Goal: Information Seeking & Learning: Learn about a topic

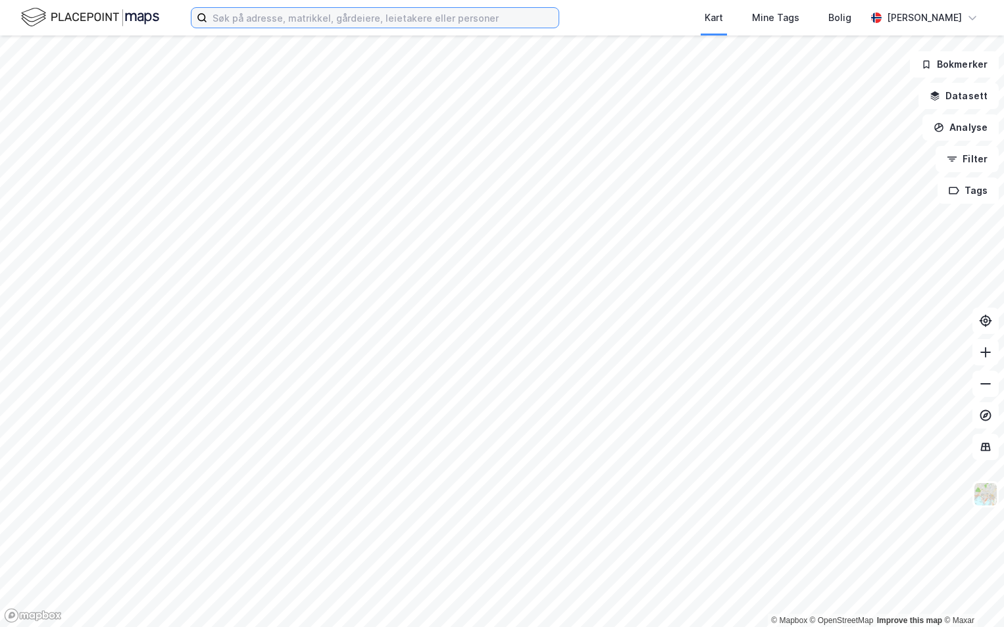
click at [285, 18] on input at bounding box center [382, 18] width 351 height 20
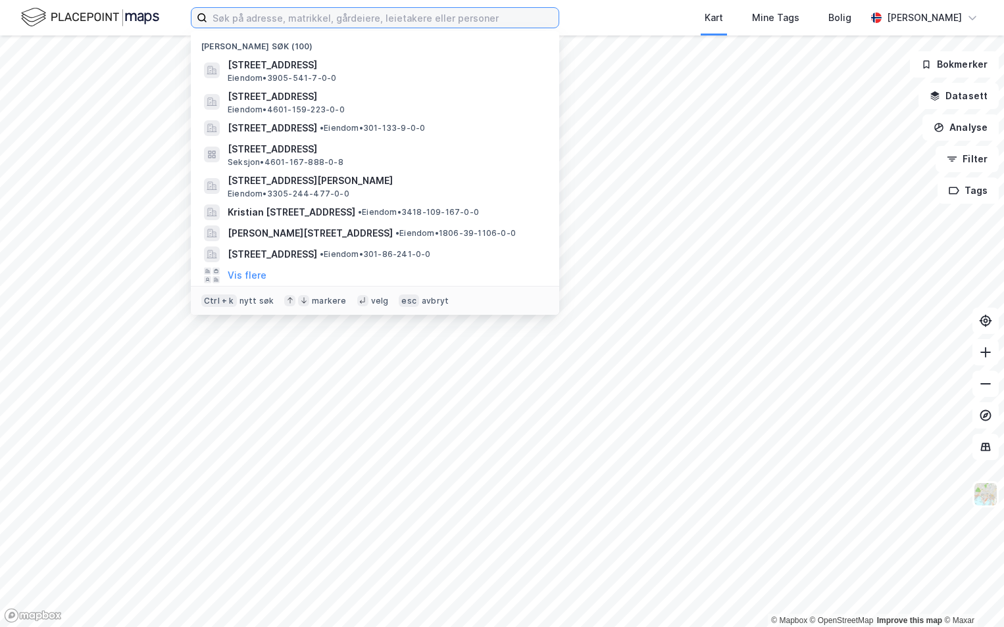
paste input "3413-280/13/0/0"
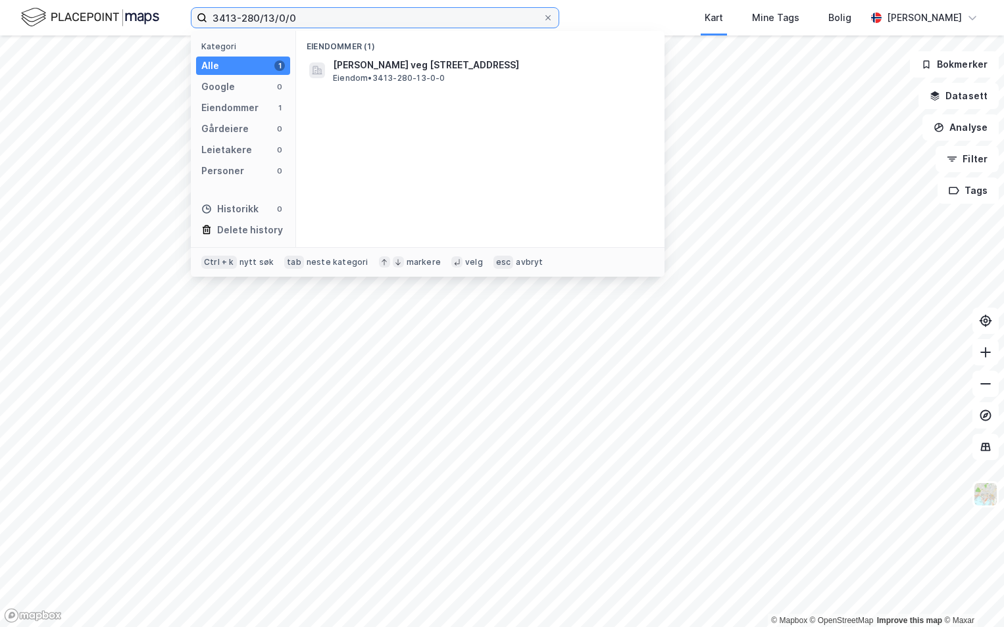
type input "3413-280/13/0/0"
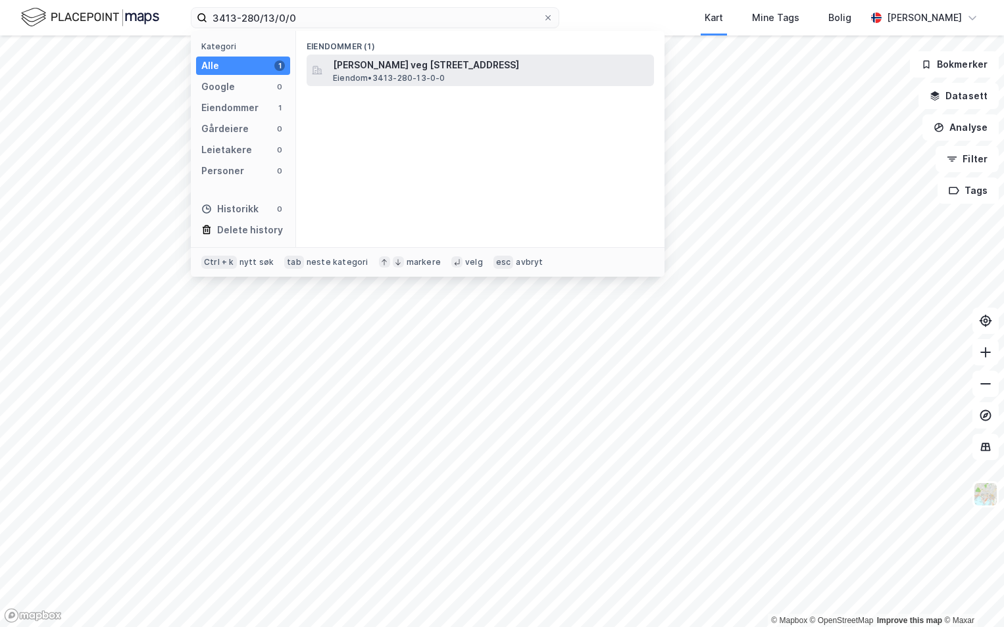
click at [382, 65] on span "[PERSON_NAME] veg [STREET_ADDRESS]" at bounding box center [491, 65] width 316 height 16
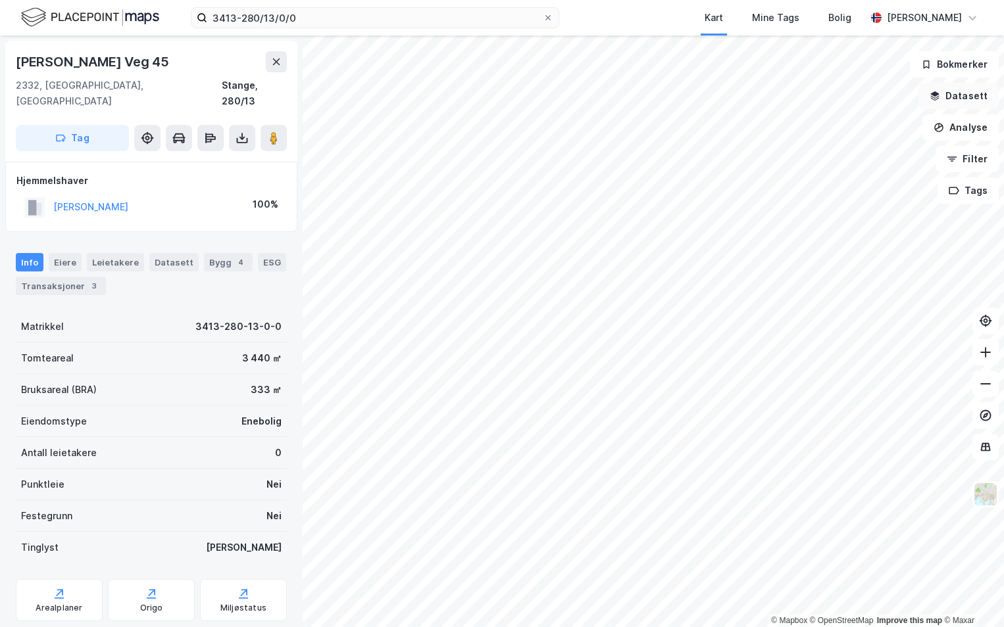
click at [969, 97] on button "Datasett" at bounding box center [958, 96] width 80 height 26
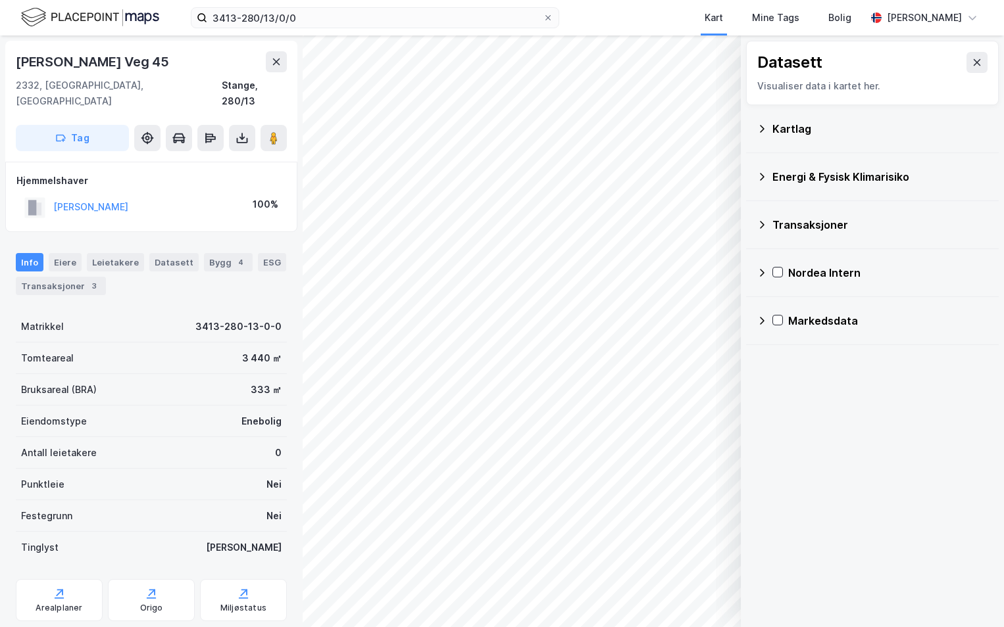
click at [755, 128] on div "Kartlag" at bounding box center [872, 129] width 253 height 48
click at [756, 128] on div "Kartlag" at bounding box center [872, 129] width 253 height 48
drag, startPoint x: 756, startPoint y: 128, endPoint x: 762, endPoint y: 131, distance: 7.4
click at [762, 131] on icon at bounding box center [761, 129] width 11 height 11
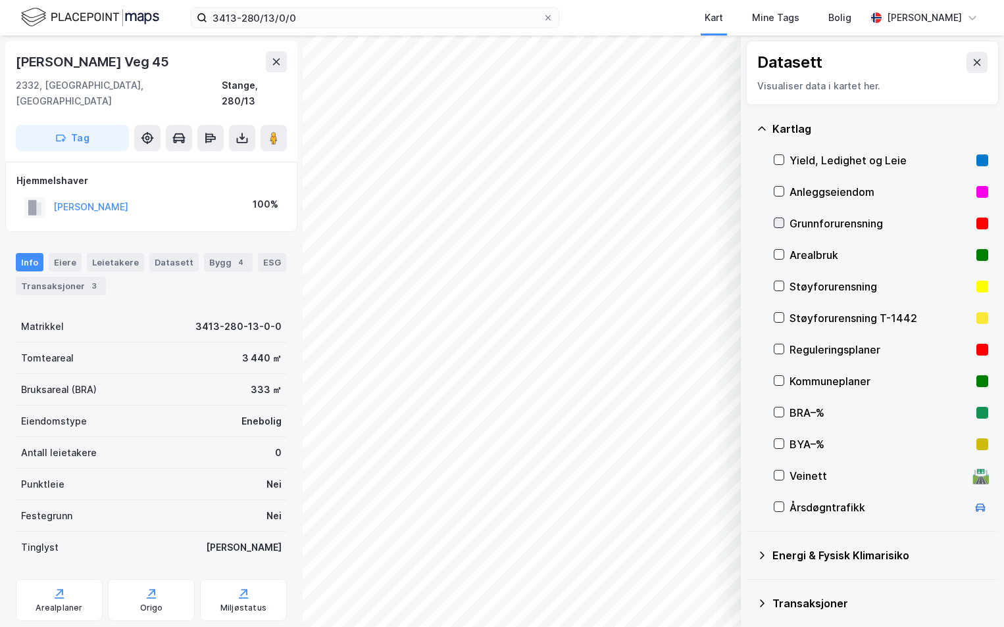
click at [781, 222] on icon at bounding box center [778, 223] width 7 height 5
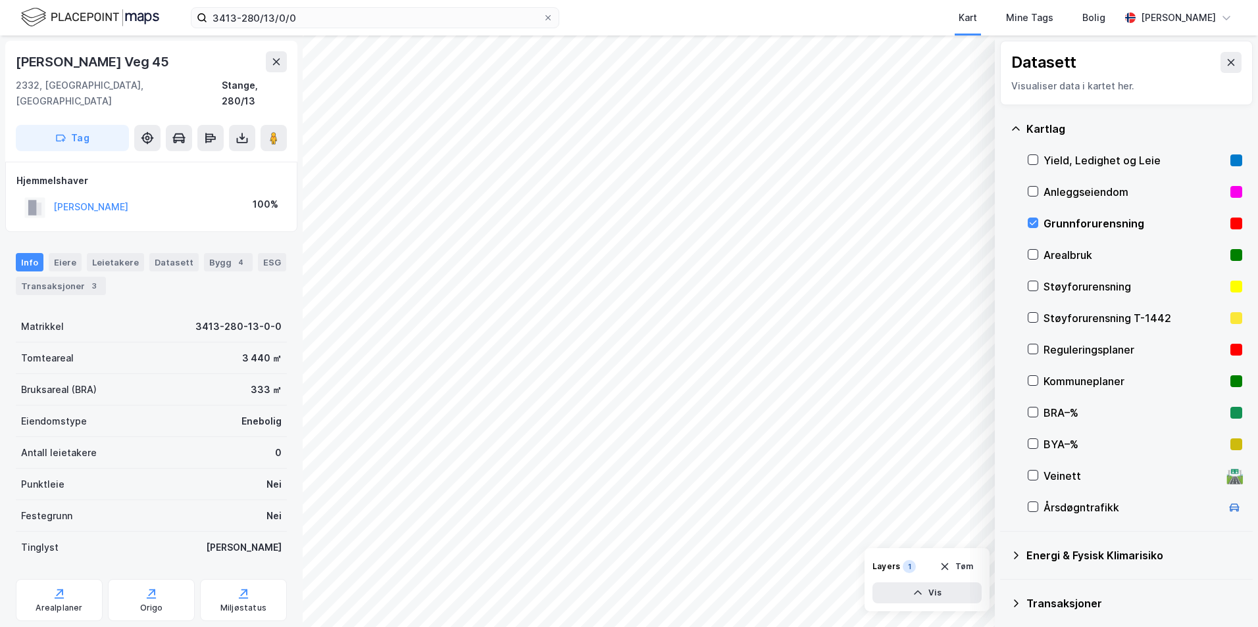
scroll to position [102, 0]
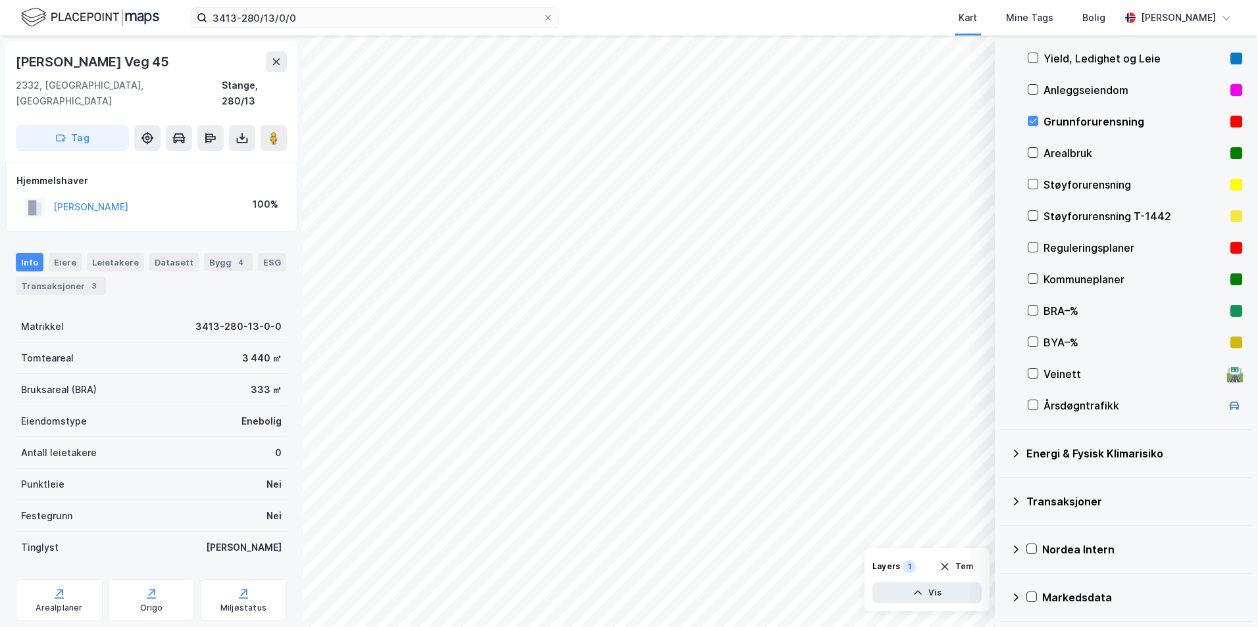
click at [1003, 453] on icon at bounding box center [1015, 454] width 11 height 11
click at [1003, 486] on icon at bounding box center [1048, 484] width 9 height 9
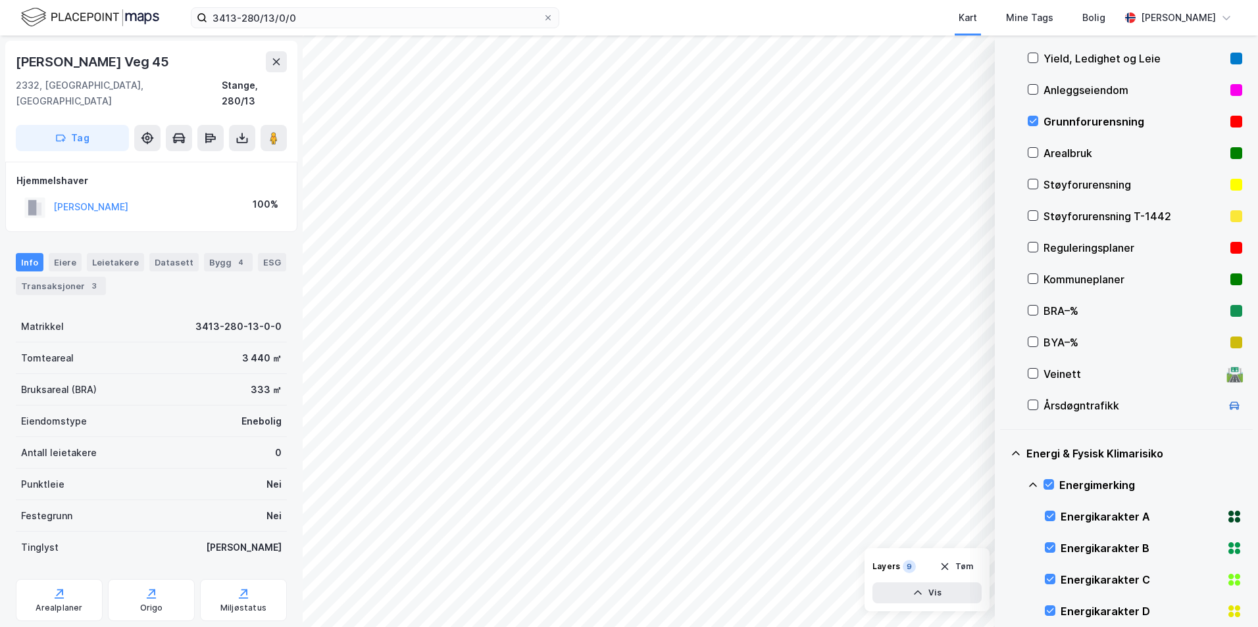
click at [1003, 484] on icon at bounding box center [1033, 485] width 8 height 5
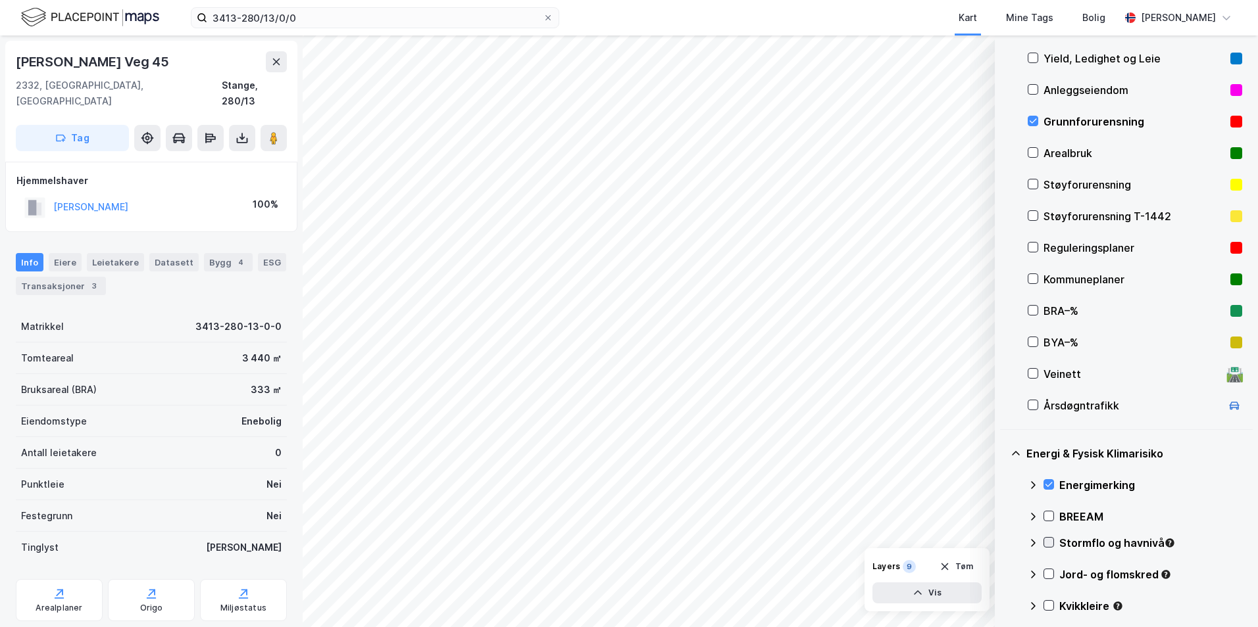
click at [1003, 541] on icon at bounding box center [1048, 542] width 9 height 9
click at [1003, 543] on icon at bounding box center [1032, 543] width 11 height 11
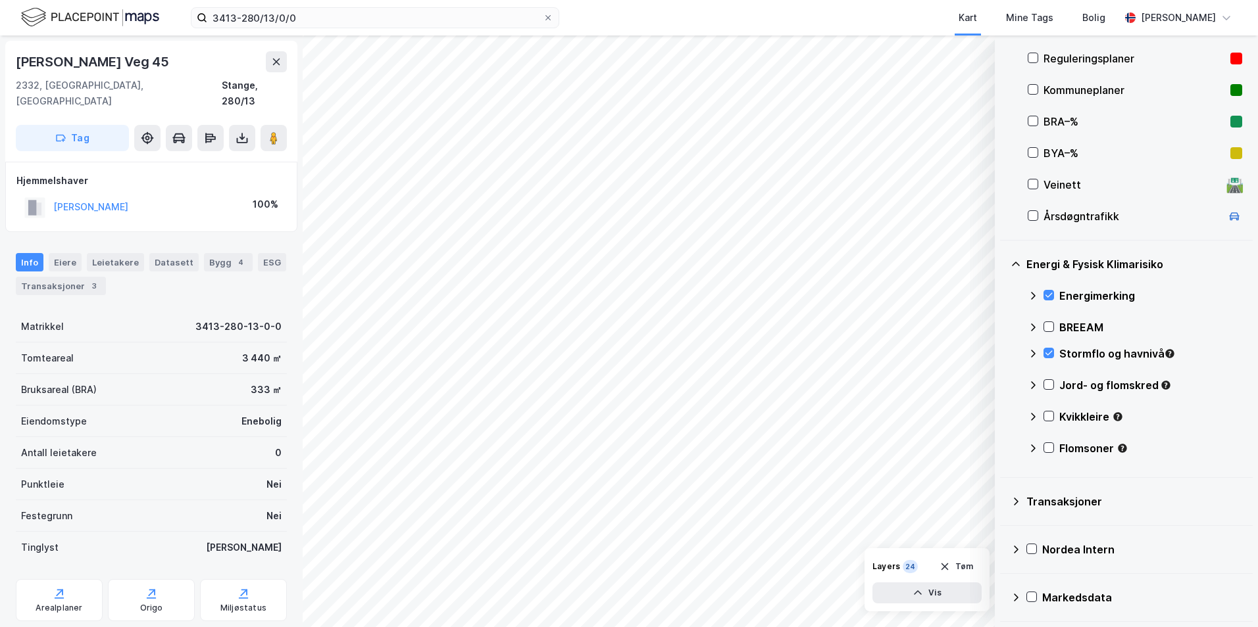
click at [1003, 387] on icon at bounding box center [1048, 385] width 7 height 5
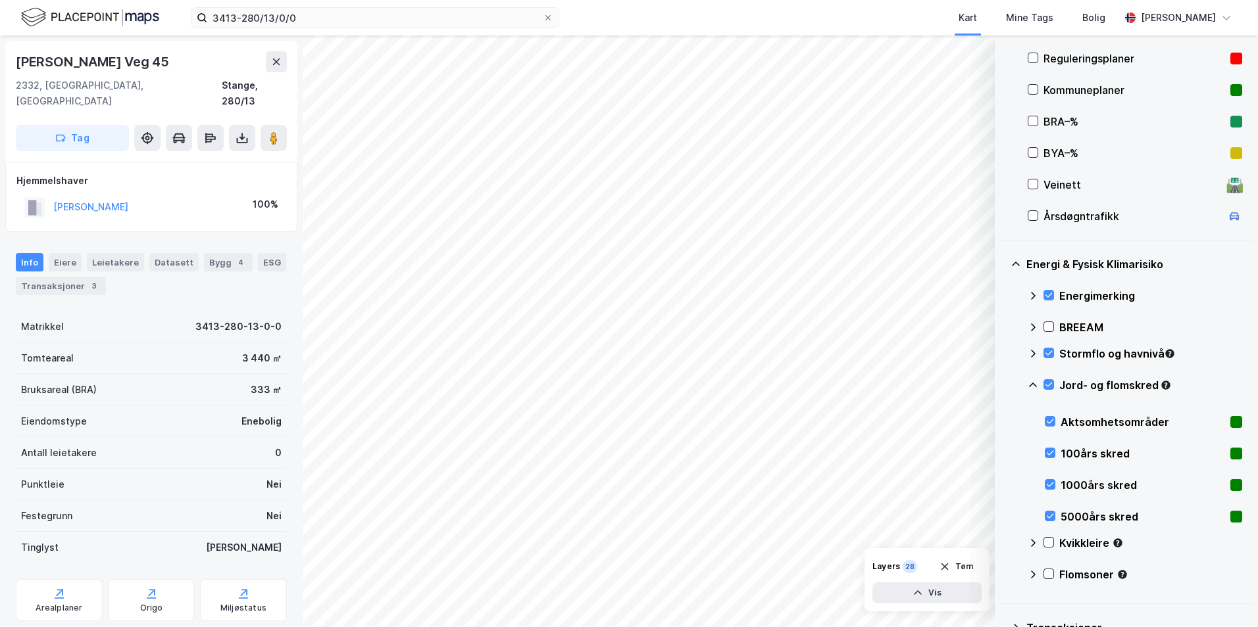
click at [1003, 385] on icon at bounding box center [1032, 385] width 11 height 11
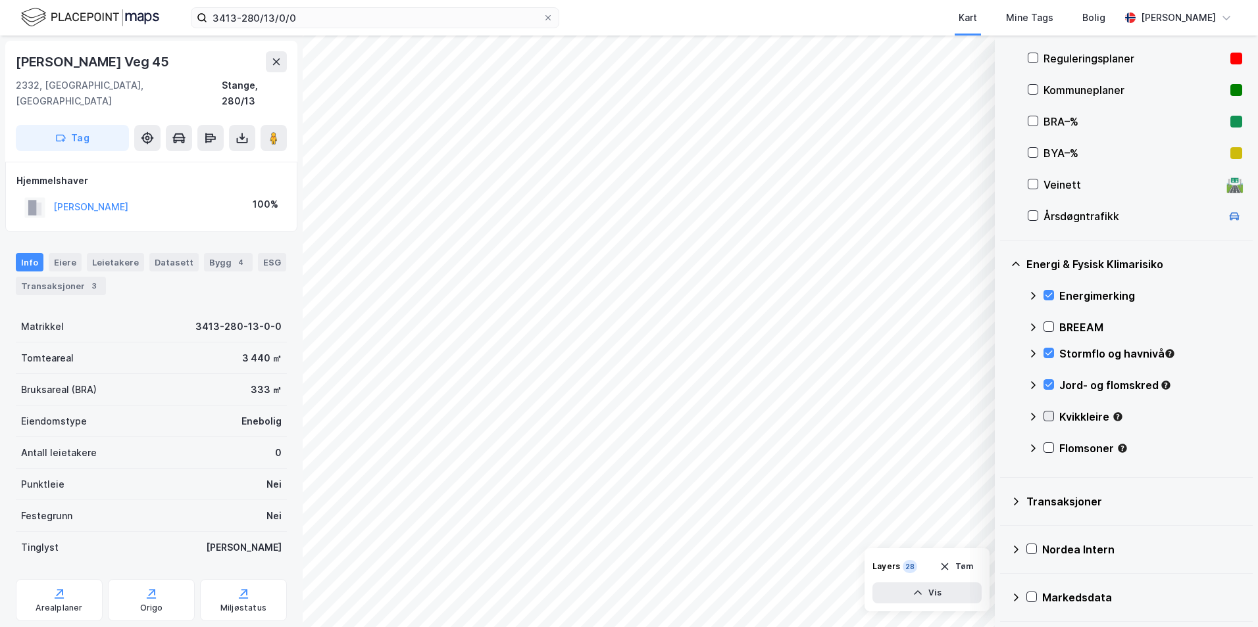
click at [1003, 416] on icon at bounding box center [1048, 416] width 9 height 9
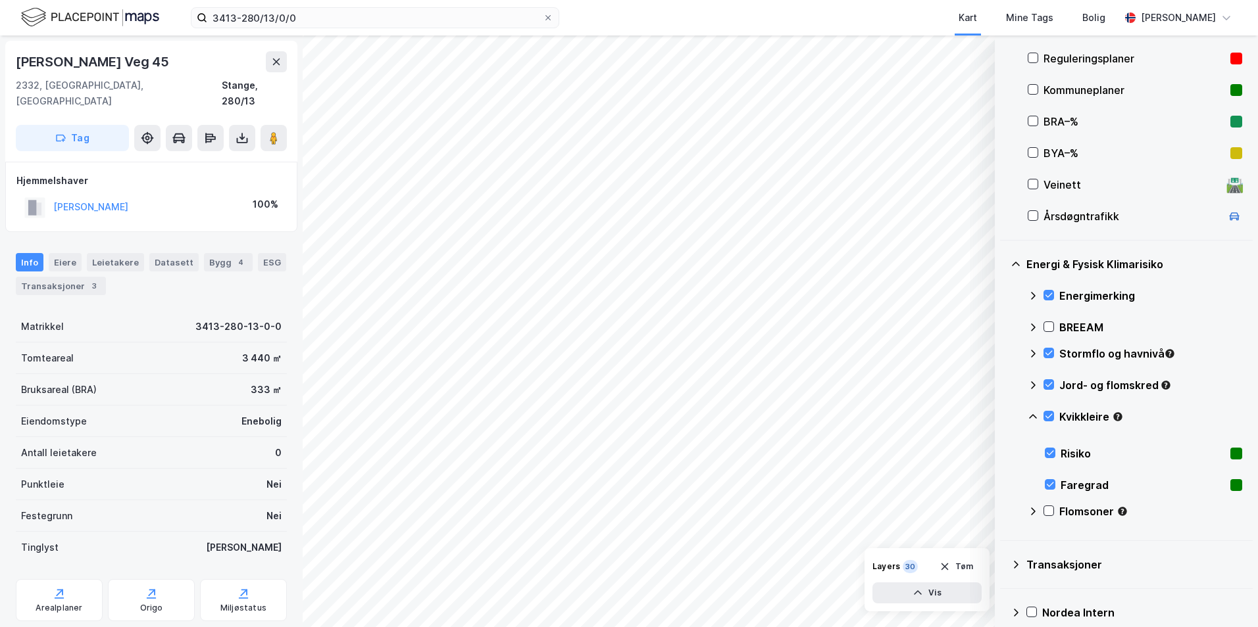
click at [1003, 418] on icon at bounding box center [1032, 417] width 11 height 11
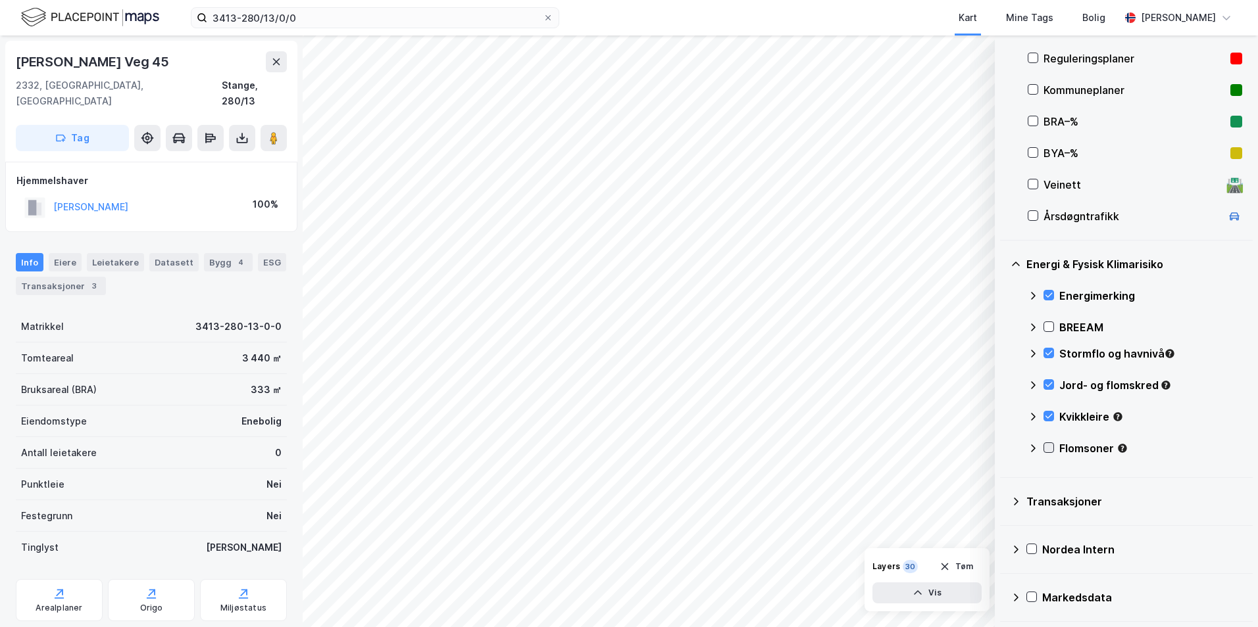
click at [1003, 451] on icon at bounding box center [1048, 447] width 9 height 9
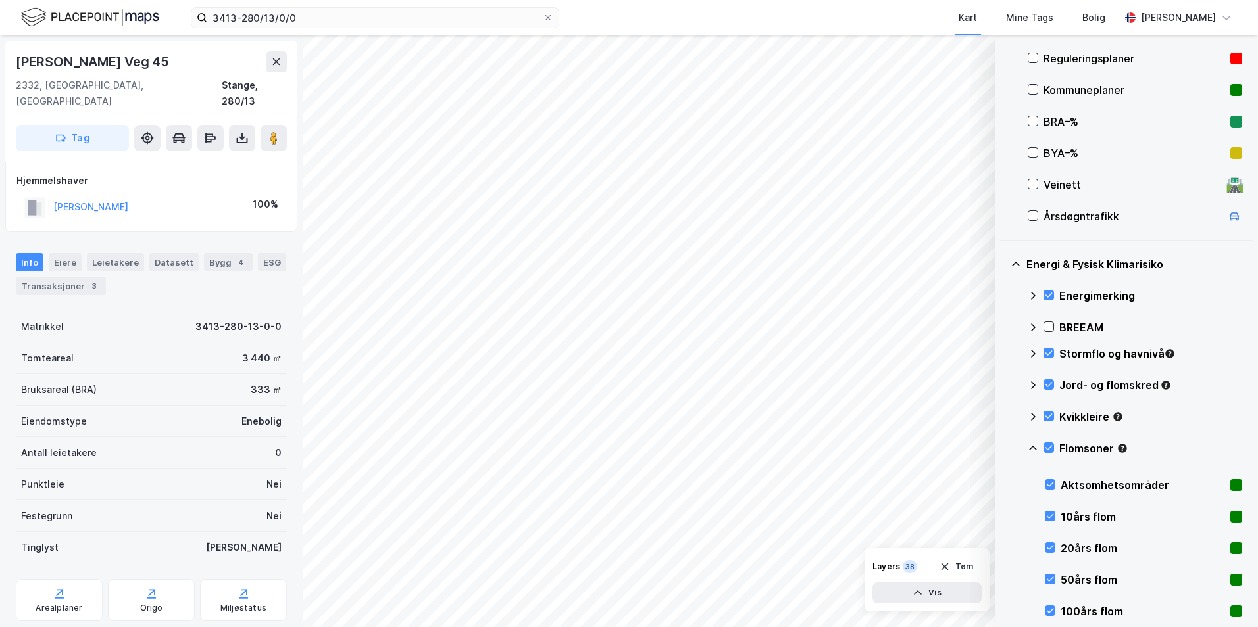
click at [1003, 451] on icon at bounding box center [1032, 448] width 11 height 11
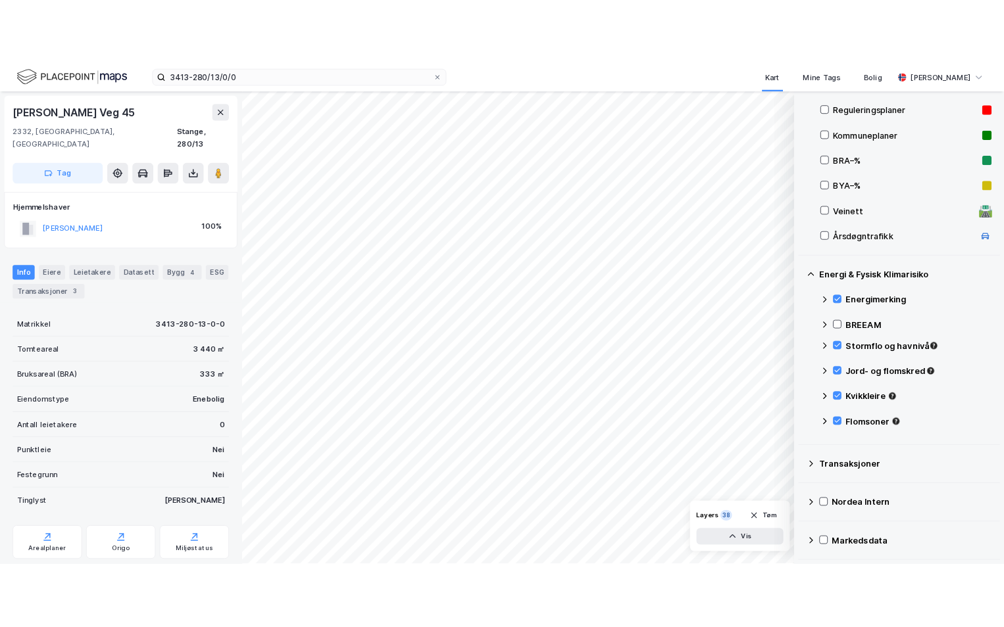
scroll to position [160, 0]
